Goal: Task Accomplishment & Management: Use online tool/utility

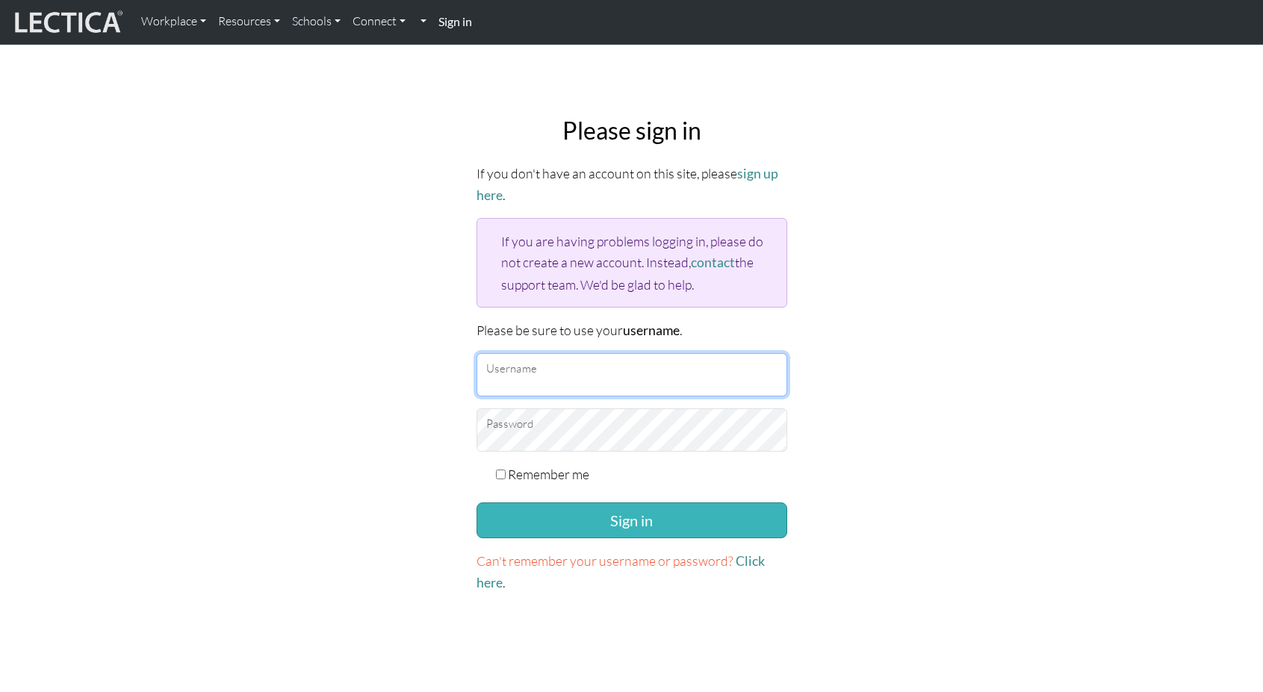
type input "TaddyAO2025"
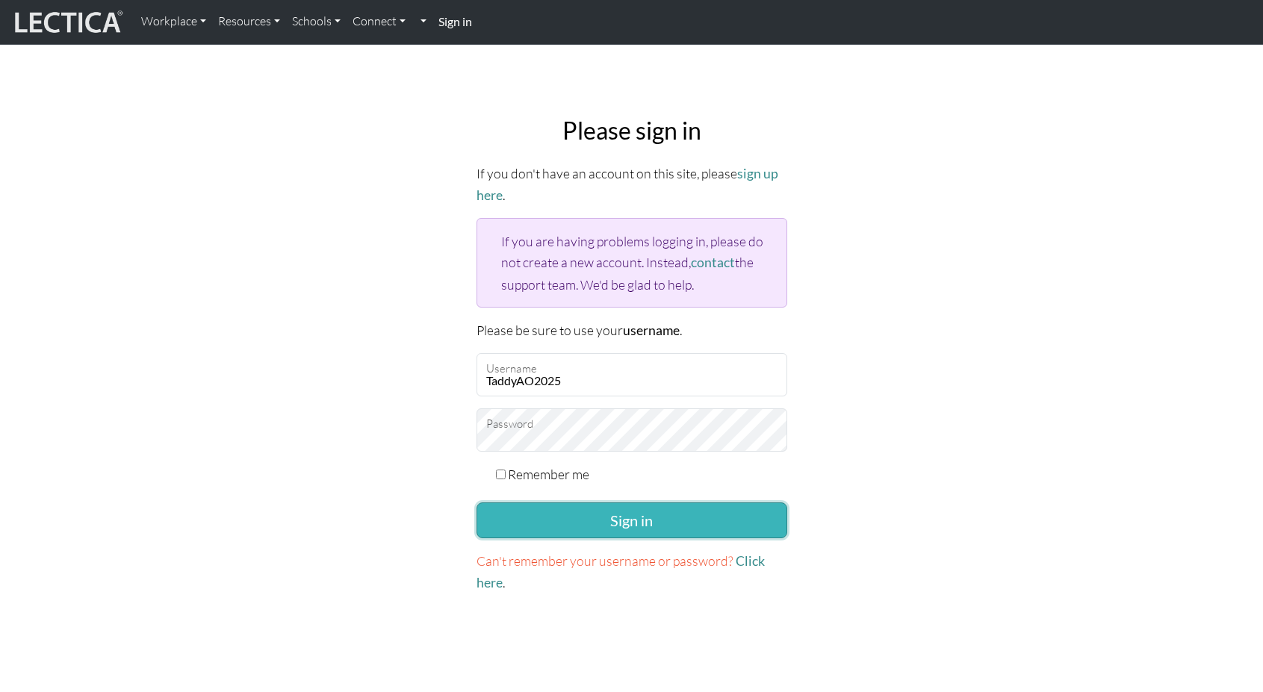
click at [604, 521] on button "Sign in" at bounding box center [632, 521] width 311 height 36
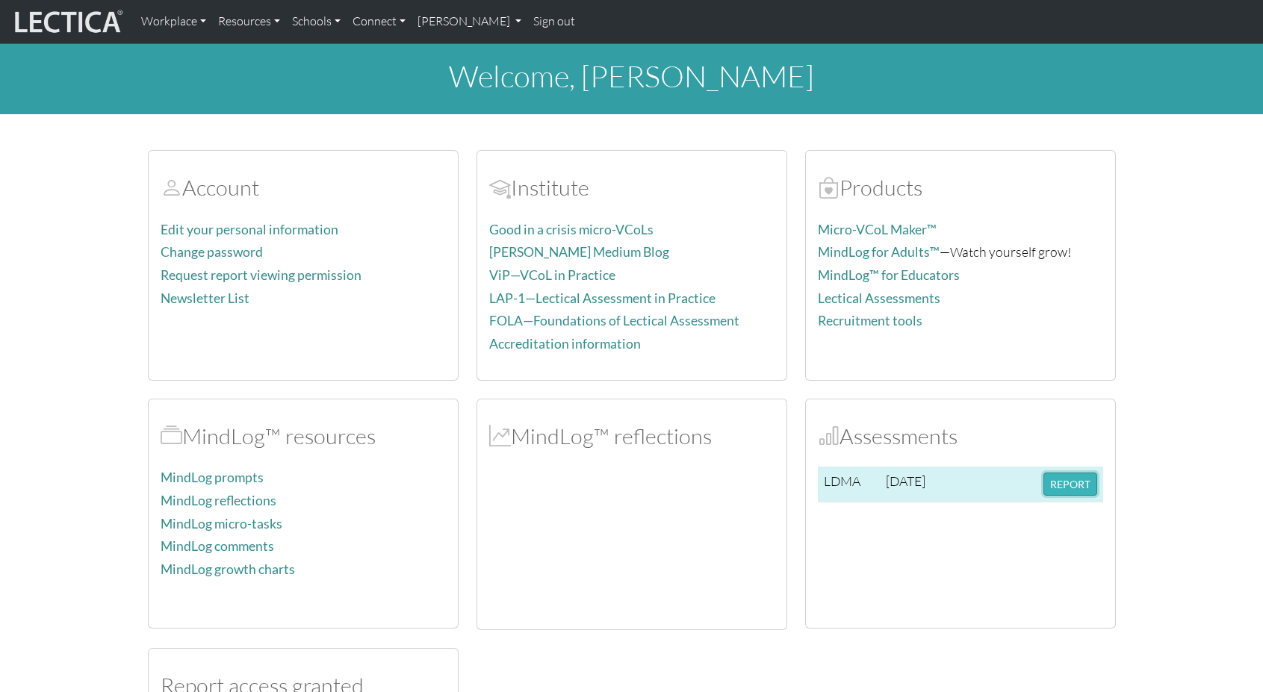
click at [1063, 490] on button "REPORT" at bounding box center [1071, 484] width 54 height 23
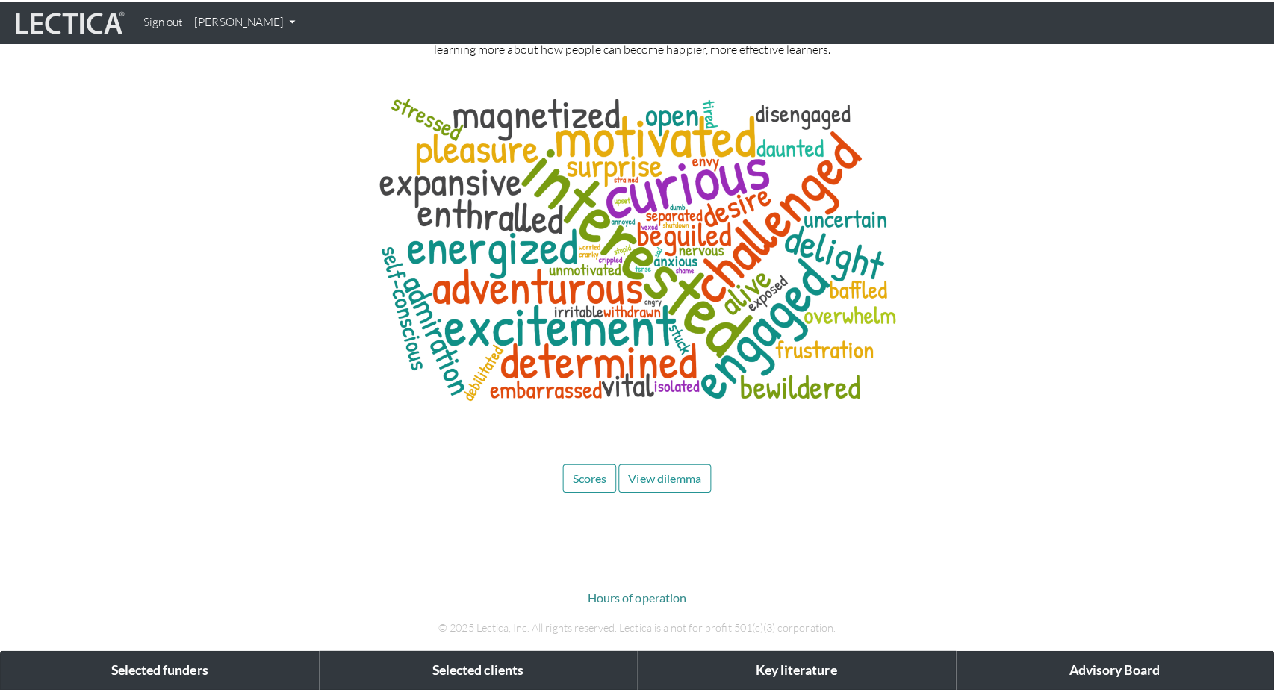
scroll to position [7022, 0]
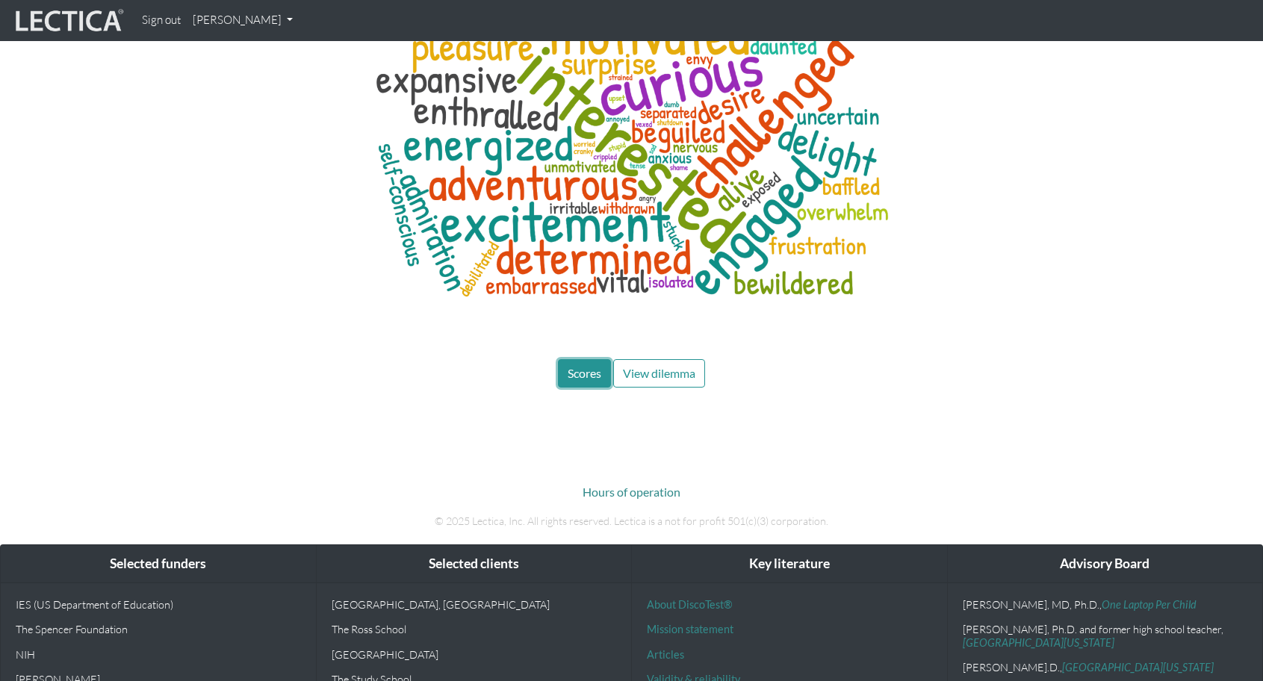
click at [587, 366] on span "Scores" at bounding box center [585, 373] width 34 height 14
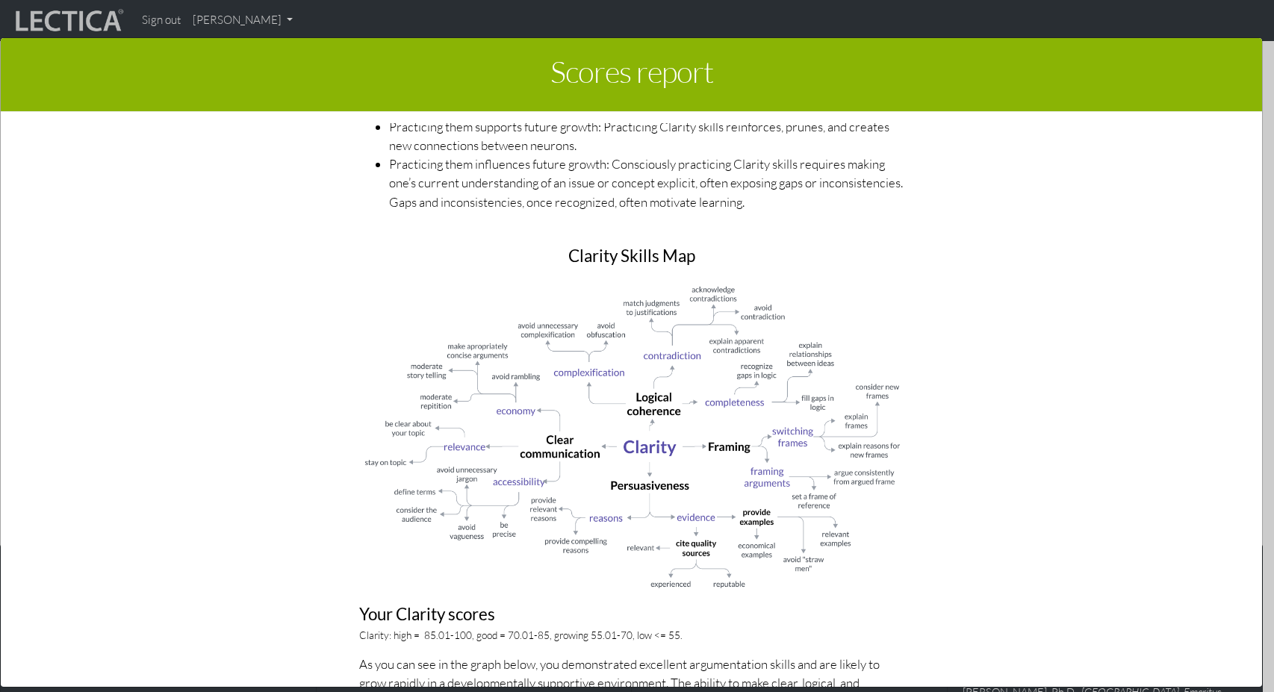
scroll to position [896, 0]
